Goal: Information Seeking & Learning: Learn about a topic

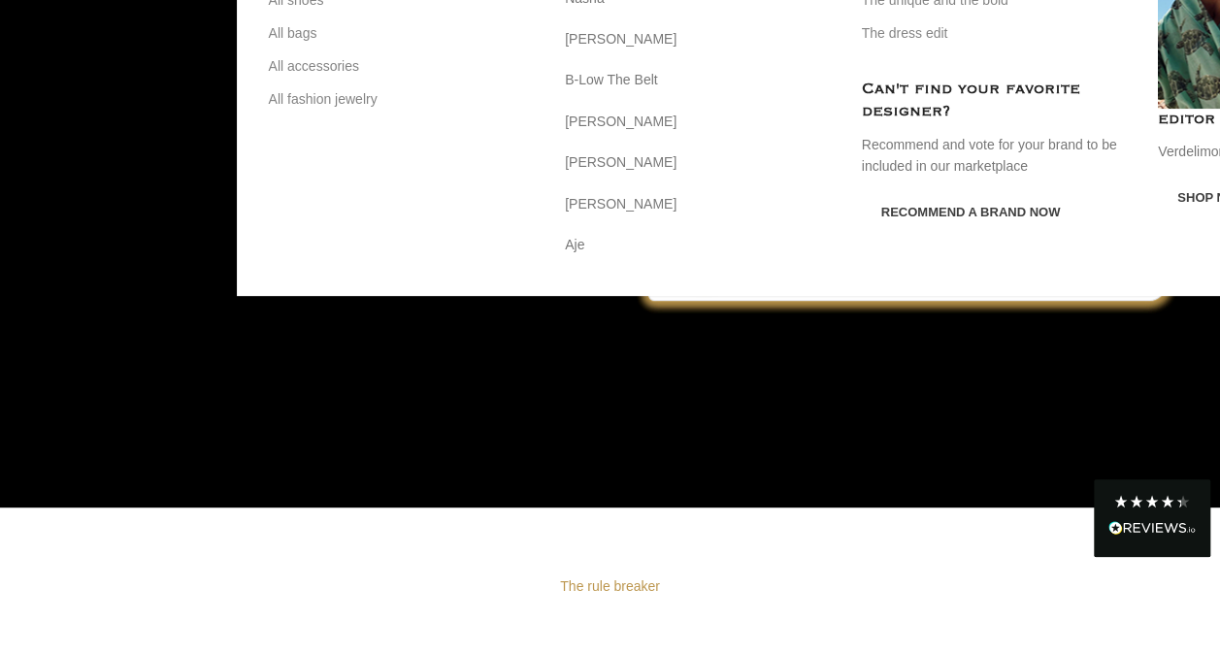
scroll to position [235, 0]
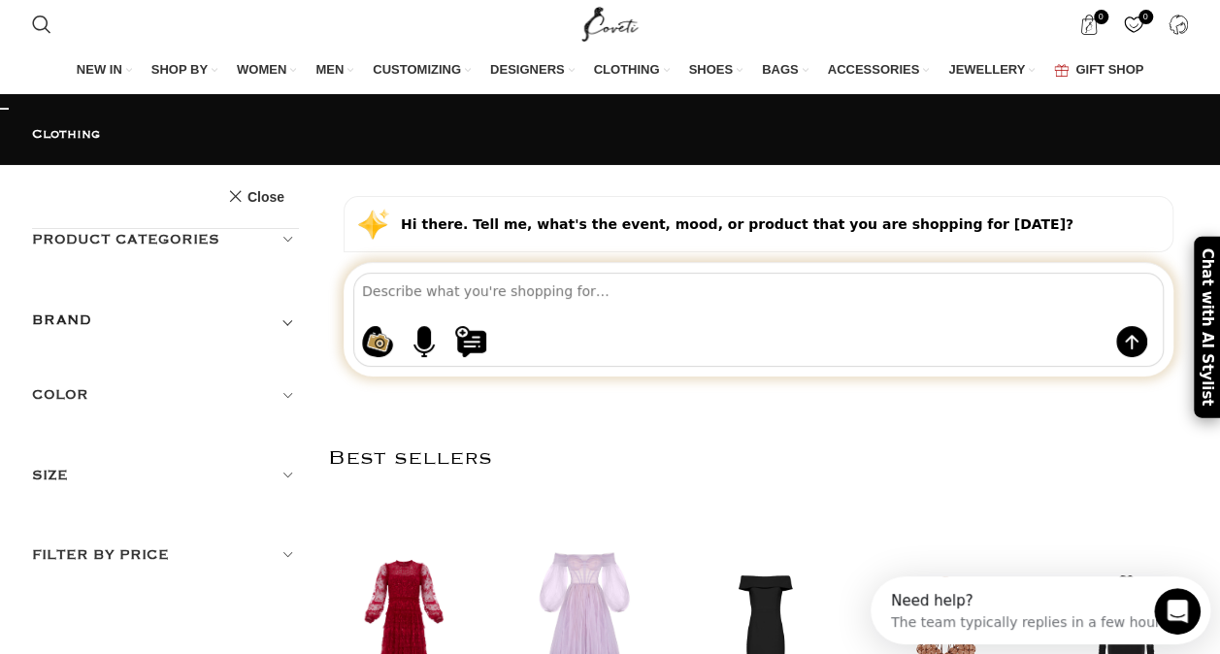
click at [277, 247] on h5 "Product categories" at bounding box center [166, 239] width 268 height 21
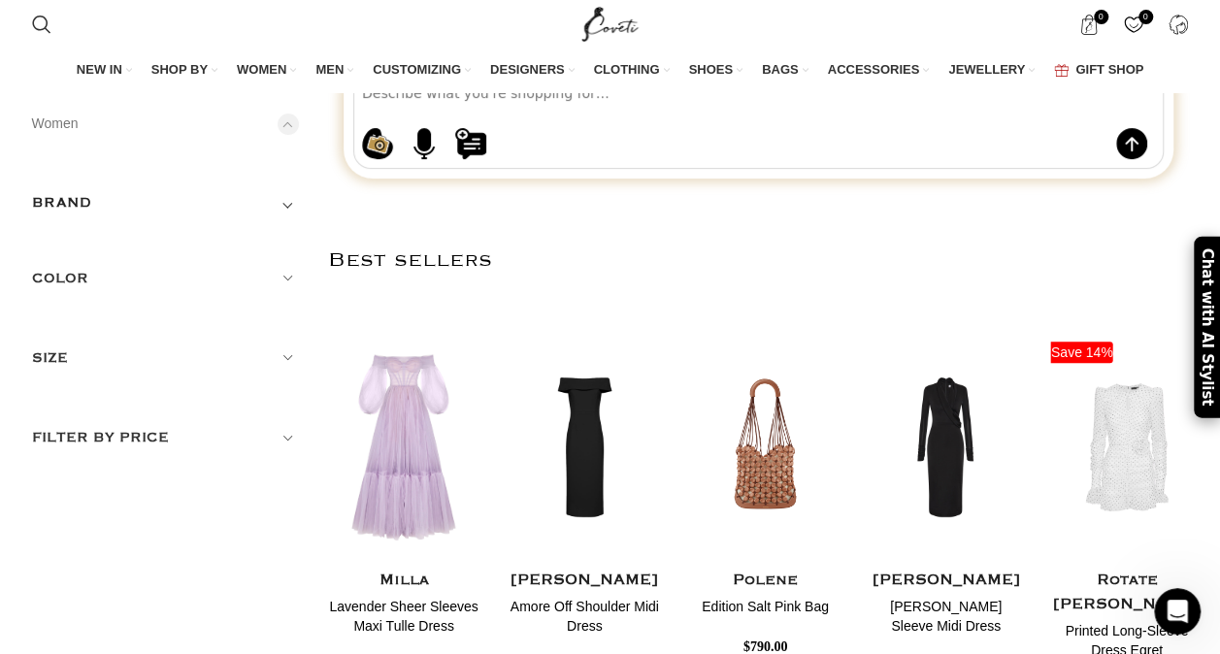
scroll to position [215, 0]
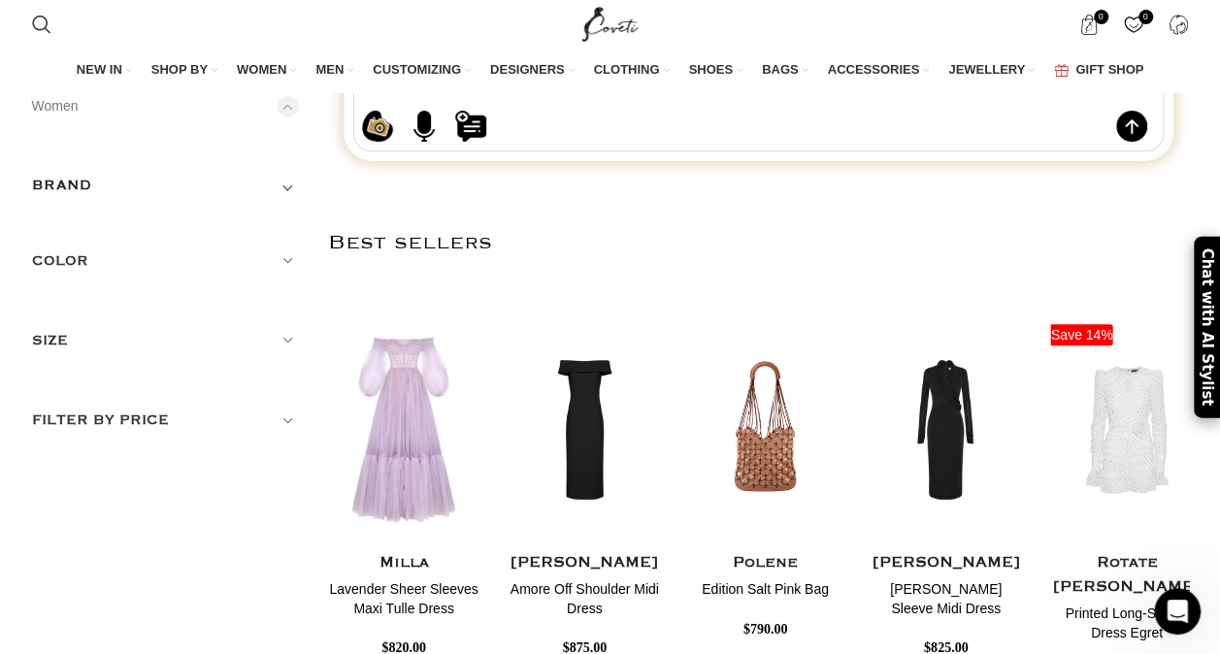
click at [0, 0] on link "Coats" at bounding box center [0, 0] width 0 height 0
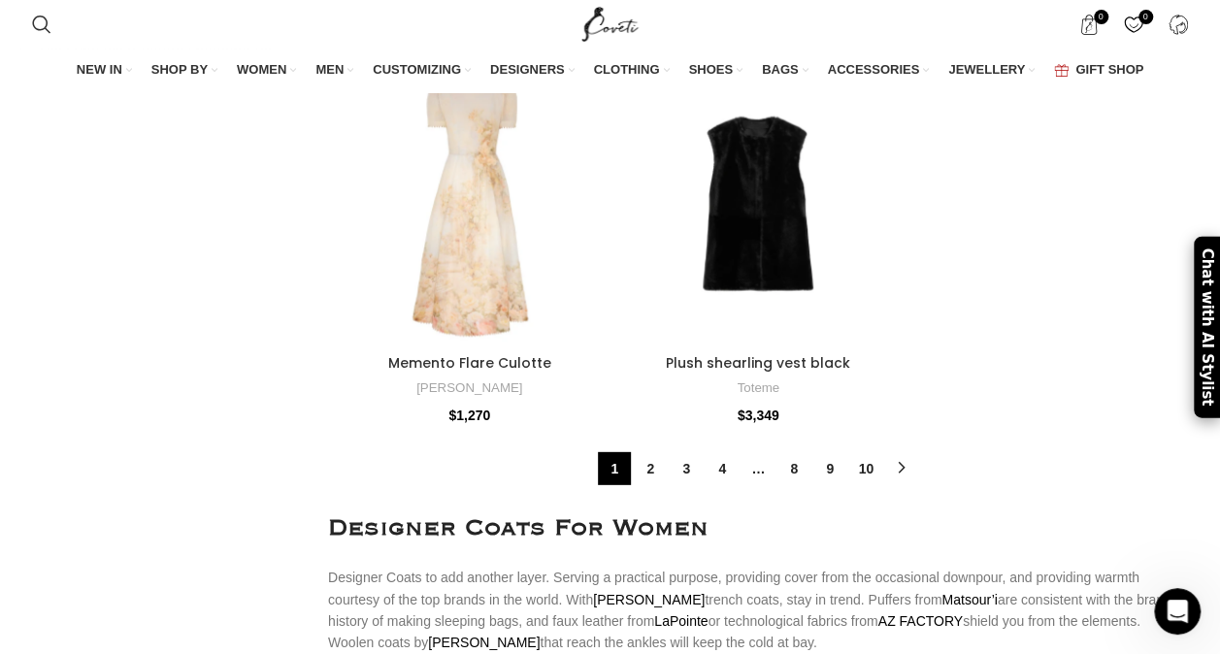
scroll to position [35377, 0]
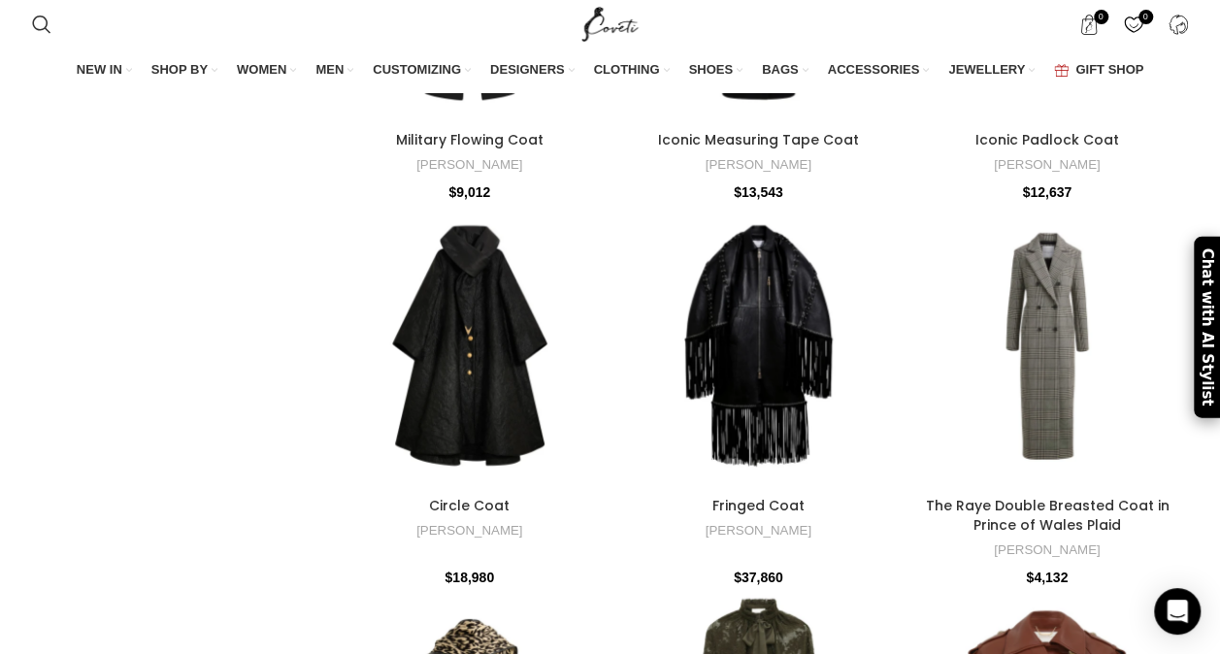
scroll to position [6058, 0]
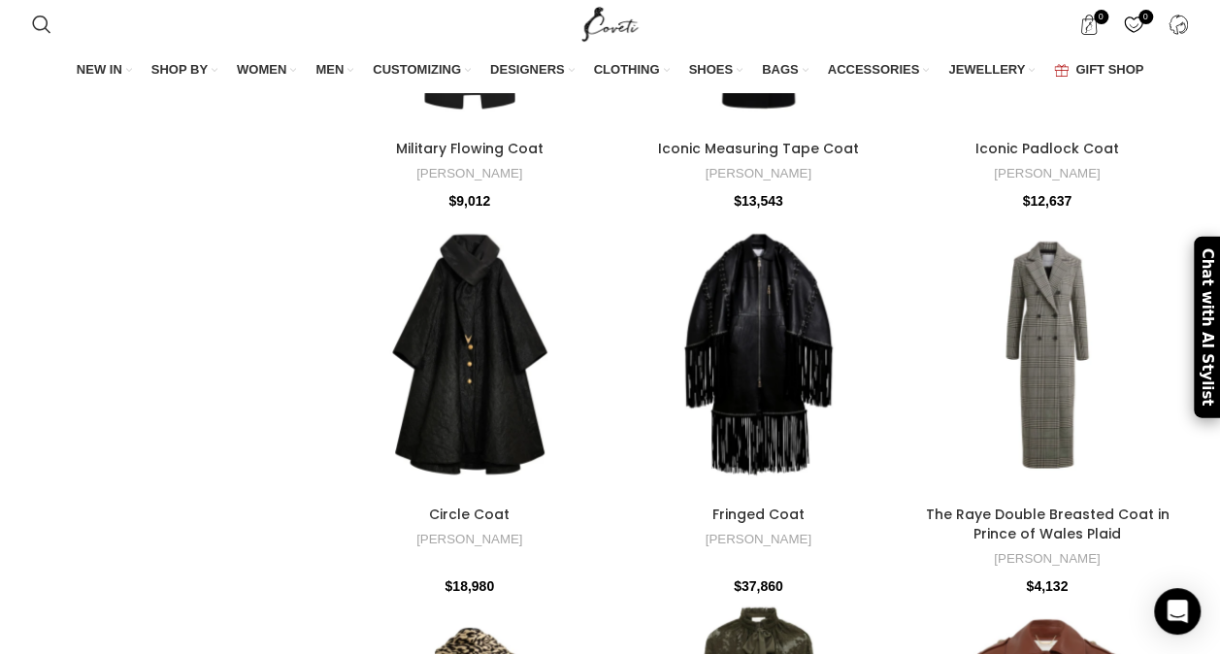
click at [701, 31] on div "0 items $ 0 0 Wishlist Login / Register" at bounding box center [925, 24] width 546 height 49
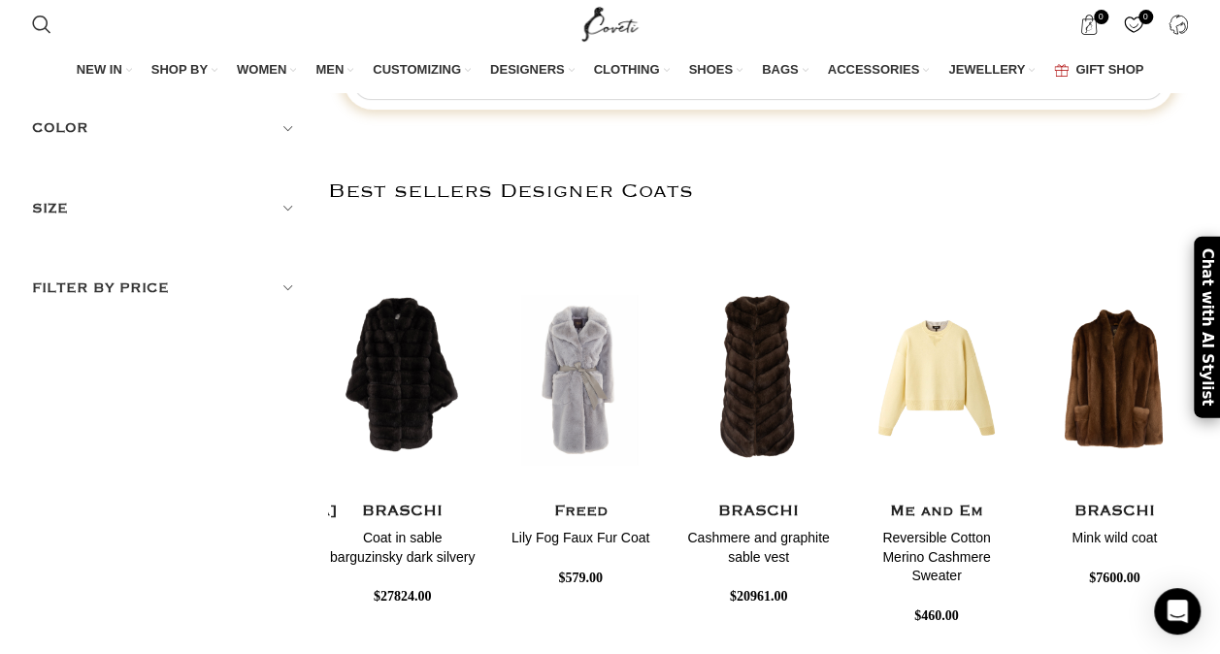
scroll to position [0, 0]
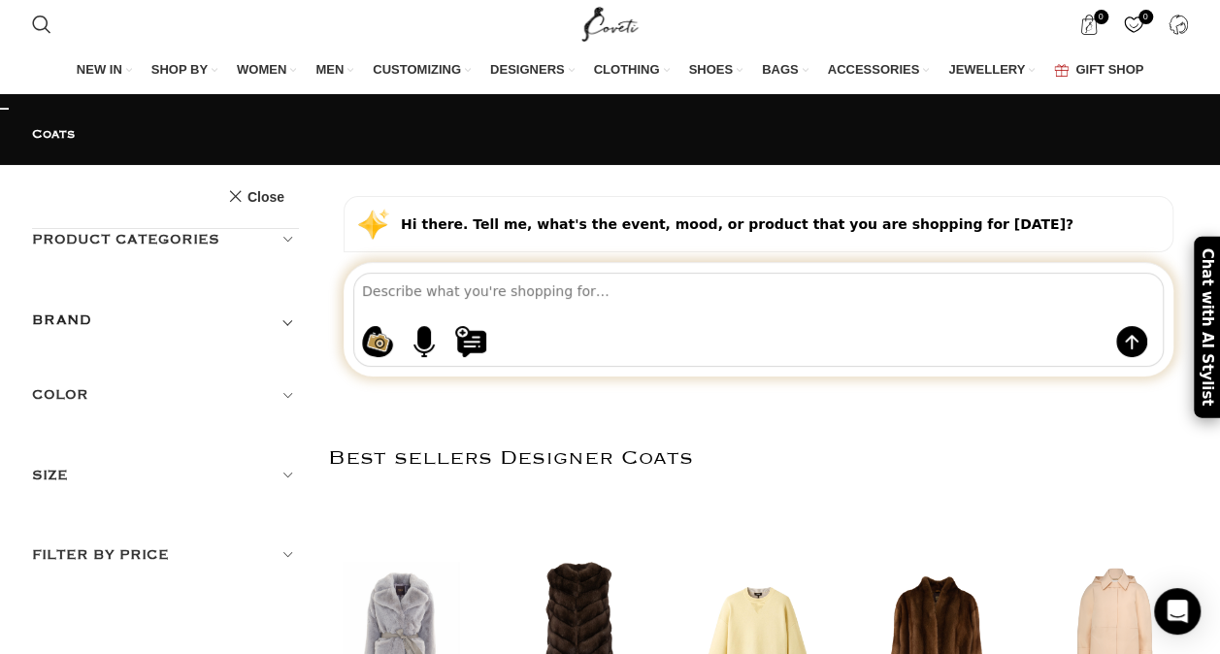
click at [625, 308] on textarea at bounding box center [762, 291] width 801 height 34
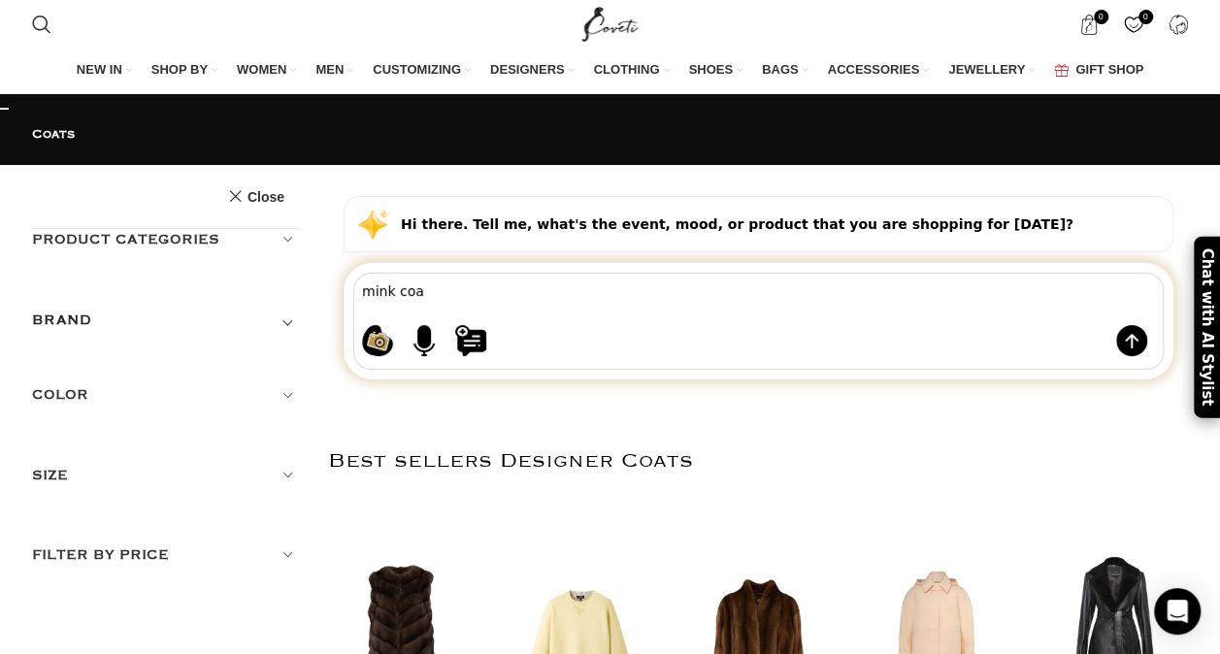
type textarea "mink coat"
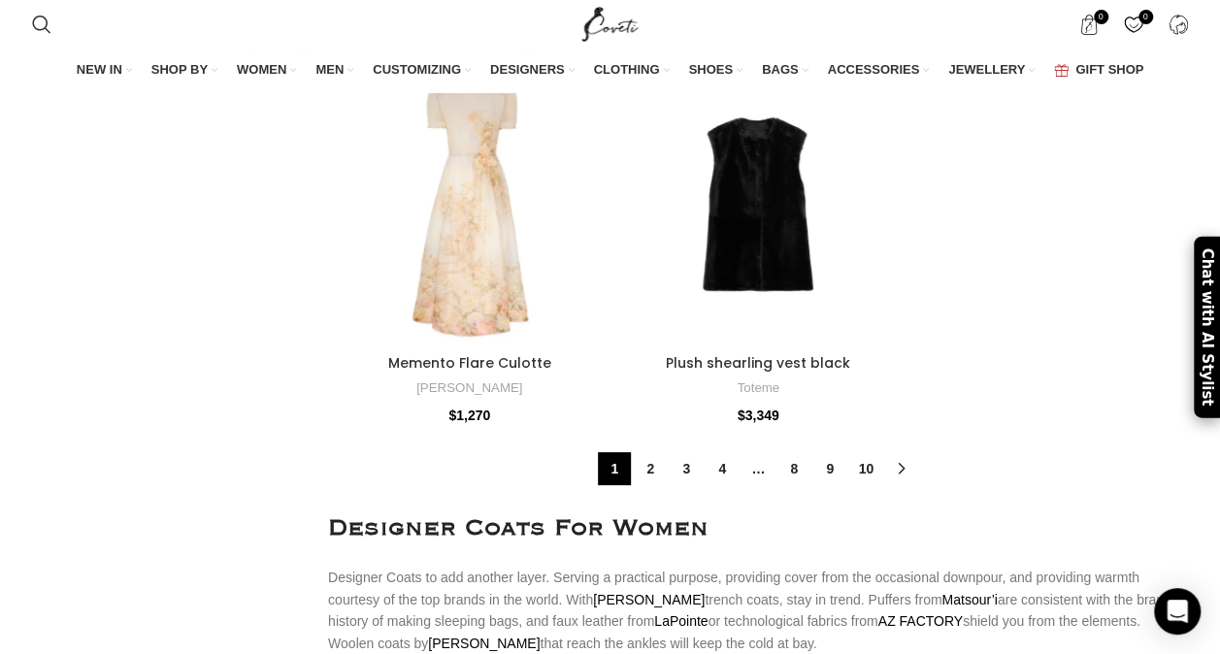
scroll to position [7272, 0]
click at [645, 452] on link "2" at bounding box center [650, 468] width 33 height 33
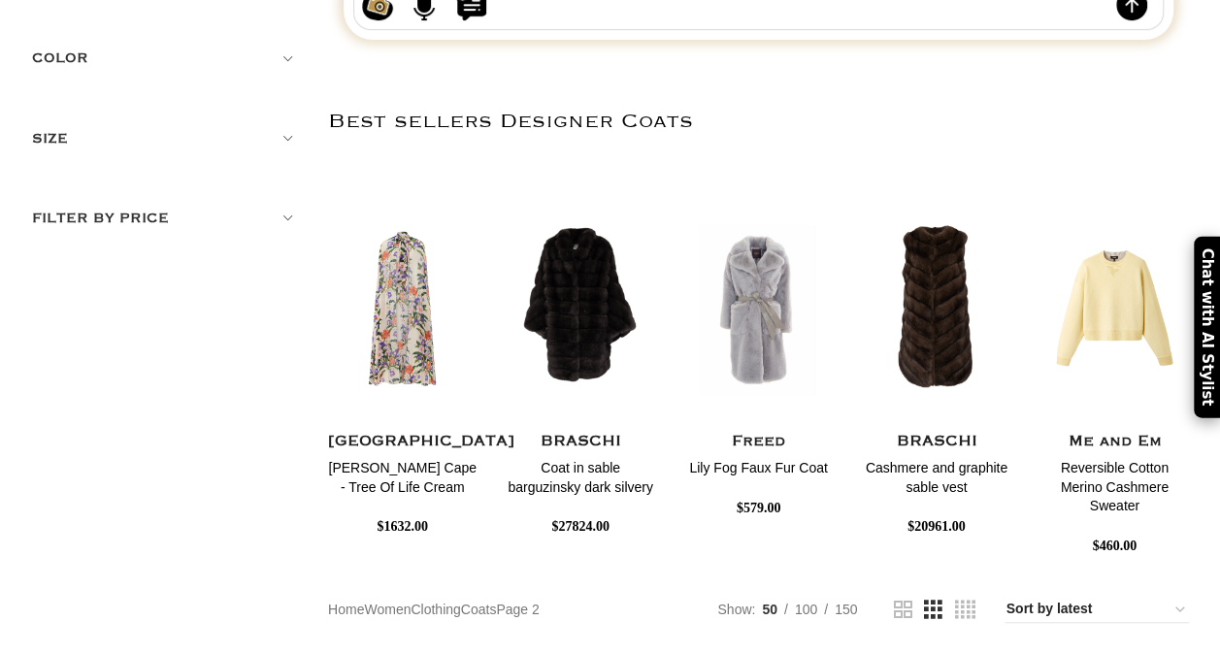
scroll to position [336, 0]
click at [817, 606] on span "100" at bounding box center [806, 609] width 22 height 16
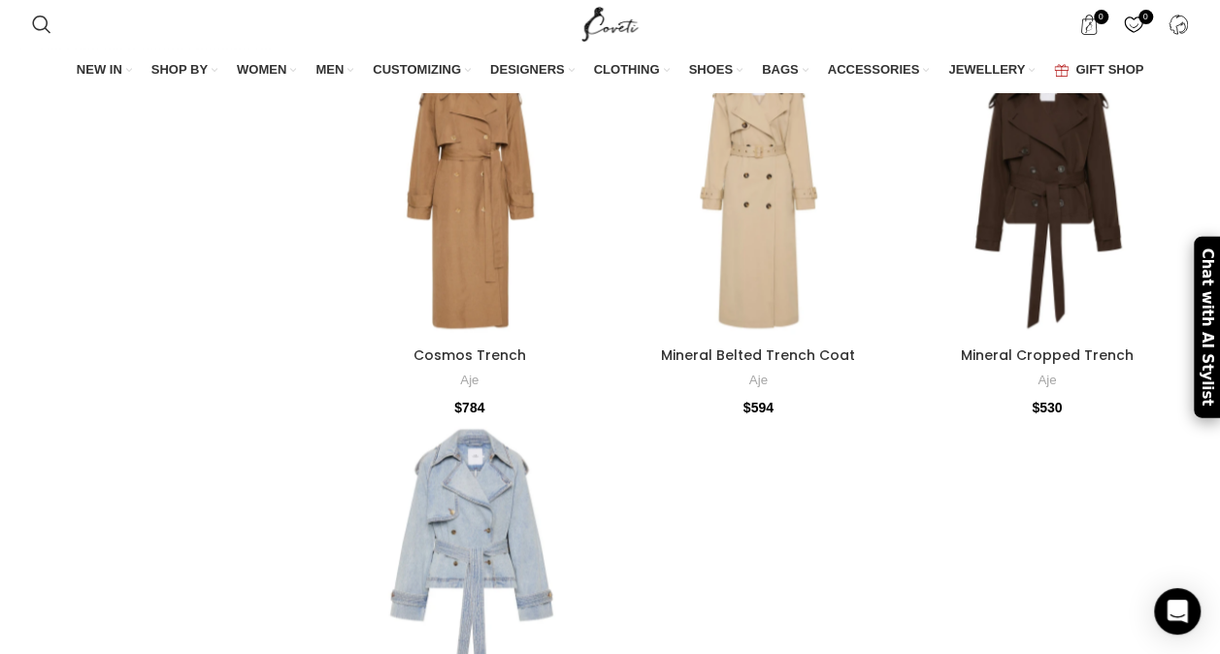
scroll to position [12384, 0]
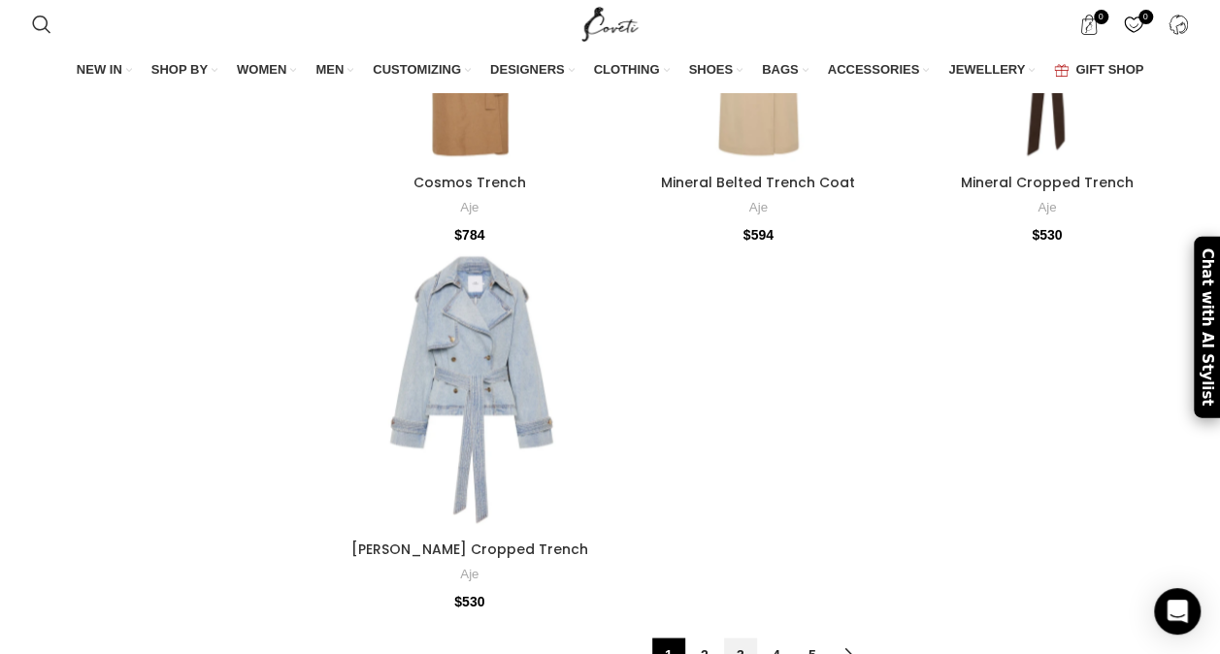
click at [747, 638] on link "3" at bounding box center [740, 654] width 33 height 33
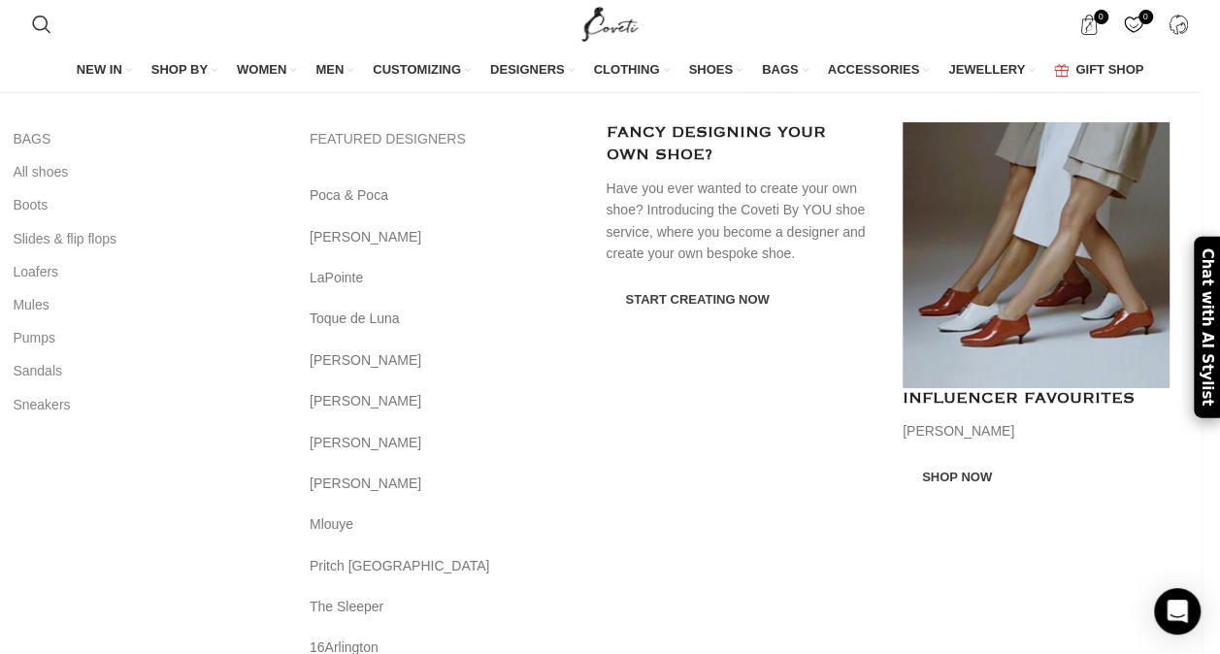
scroll to position [7793, 0]
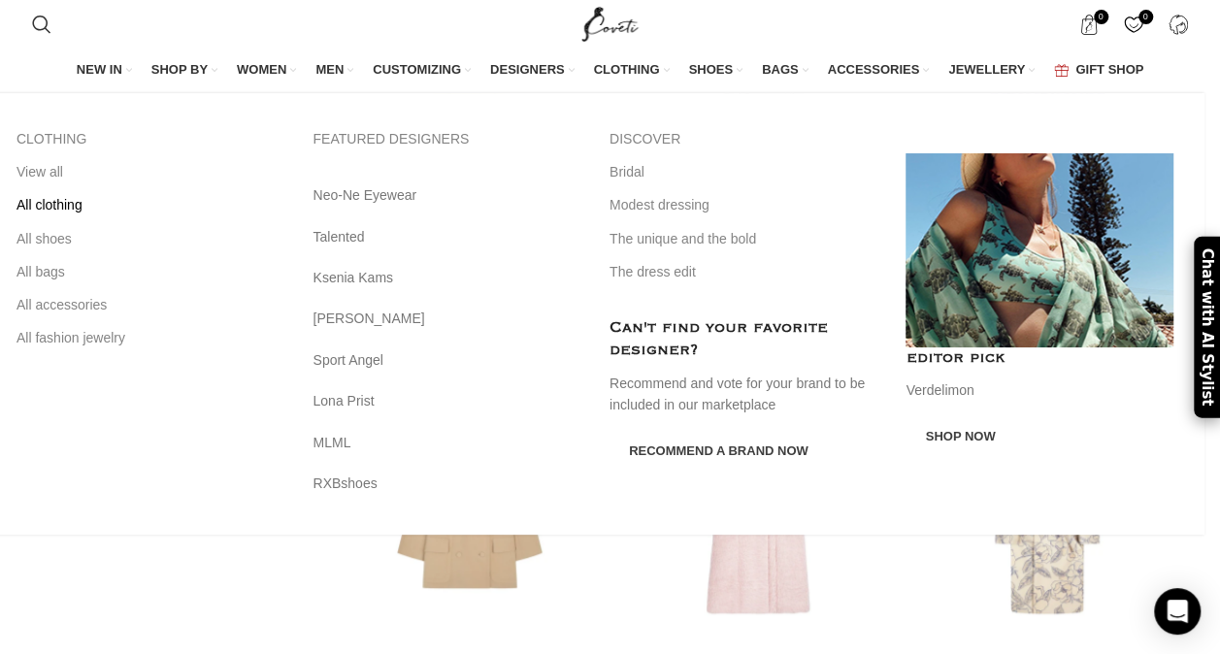
click at [96, 200] on link "All clothing" at bounding box center [151, 204] width 268 height 33
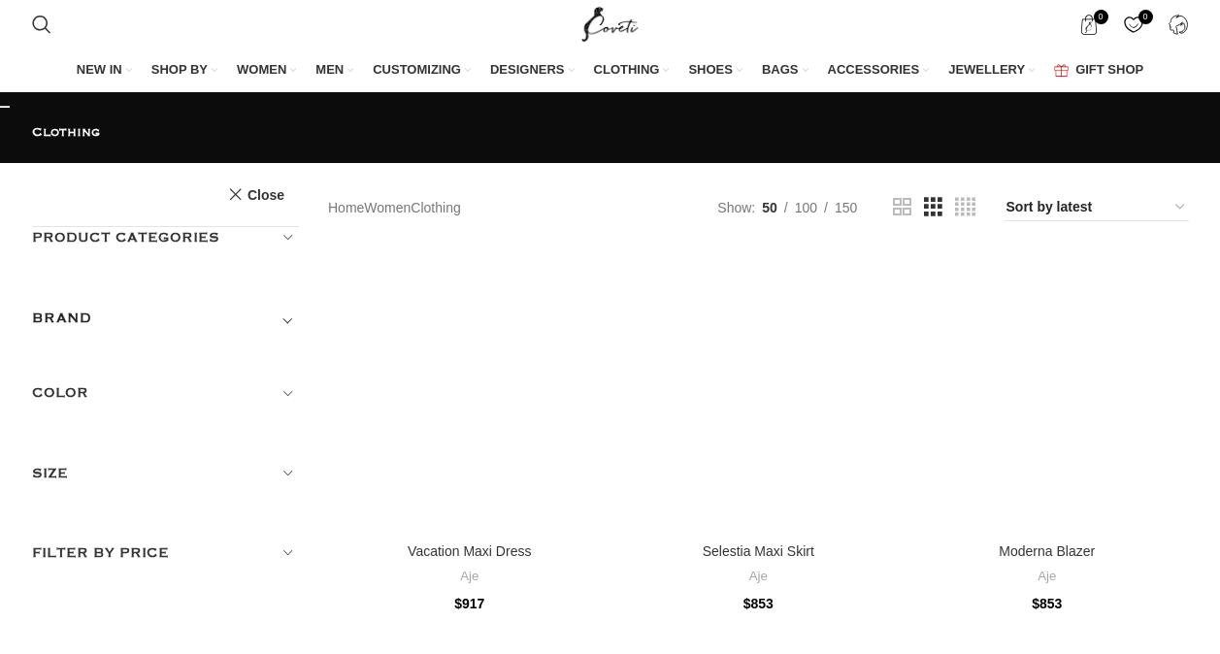
click at [279, 227] on h5 "Product categories" at bounding box center [166, 237] width 268 height 21
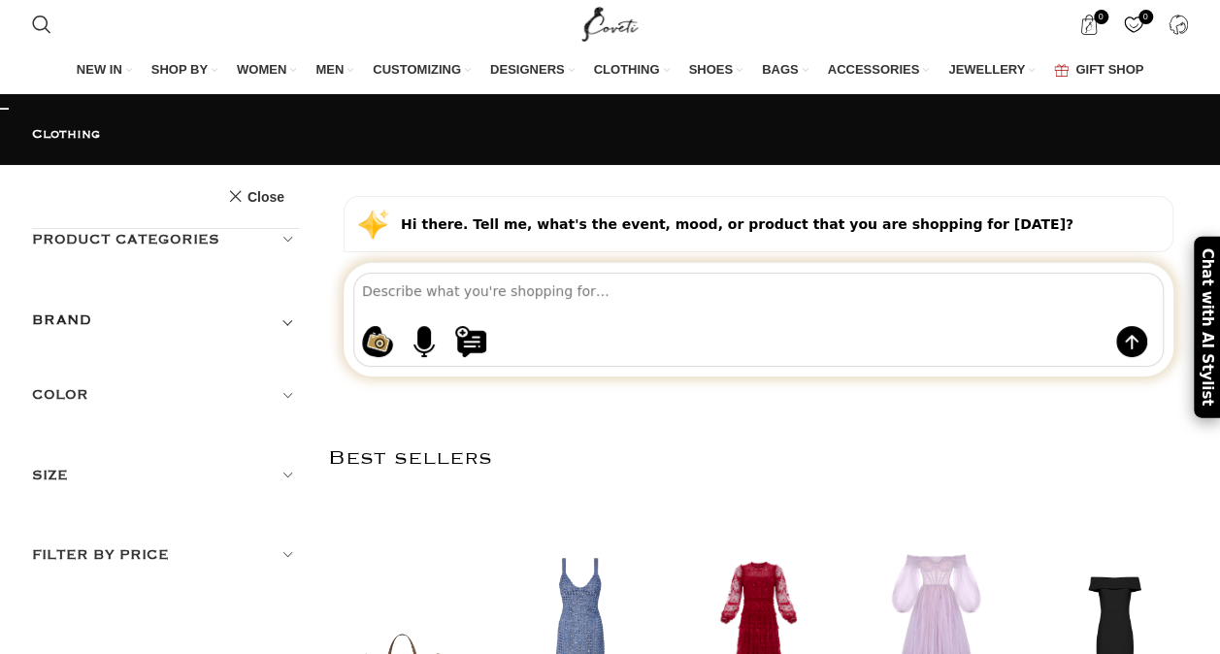
click at [286, 229] on h5 "Product categories" at bounding box center [166, 239] width 268 height 21
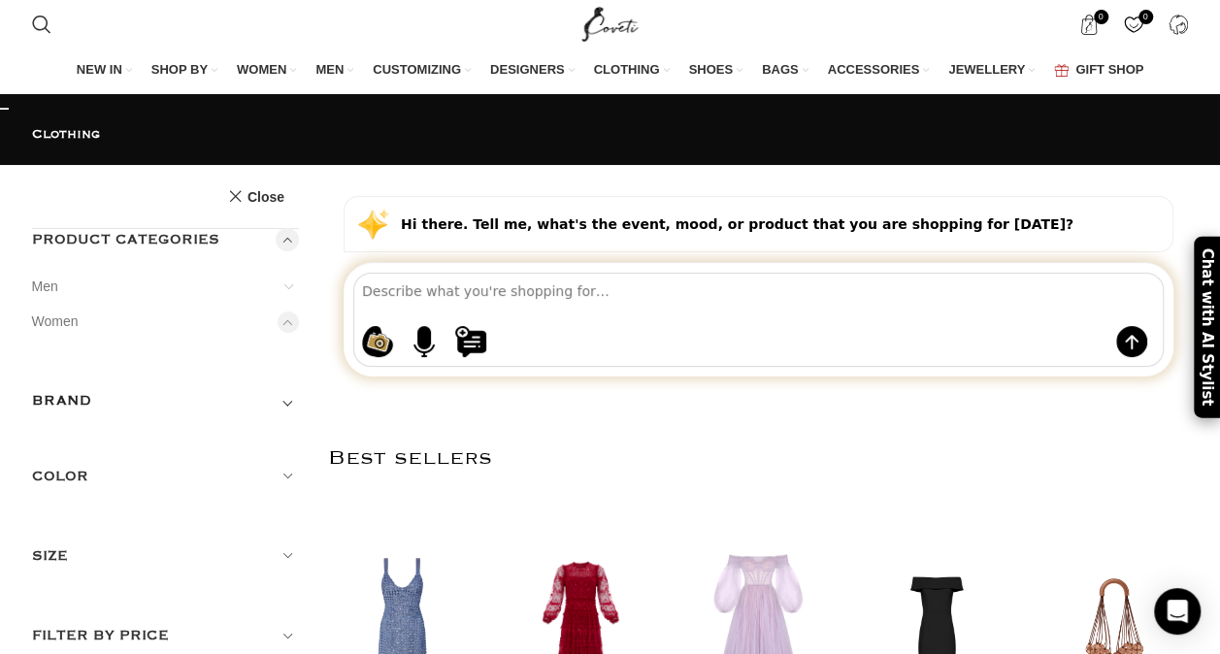
click at [0, 0] on link "Coats" at bounding box center [0, 0] width 0 height 0
